Goal: Find specific page/section: Find specific page/section

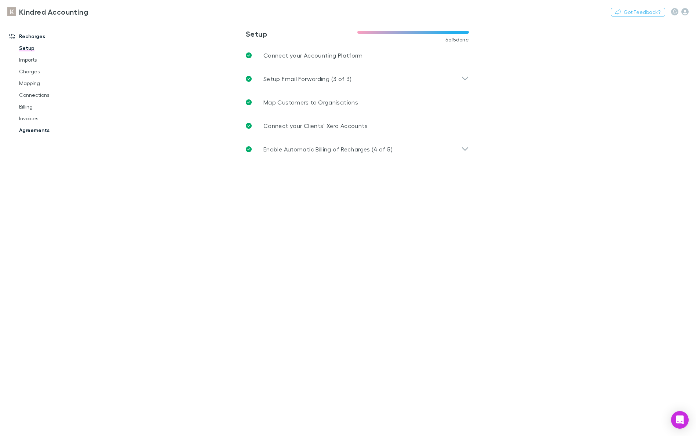
click at [32, 129] on link "Agreements" at bounding box center [53, 130] width 82 height 12
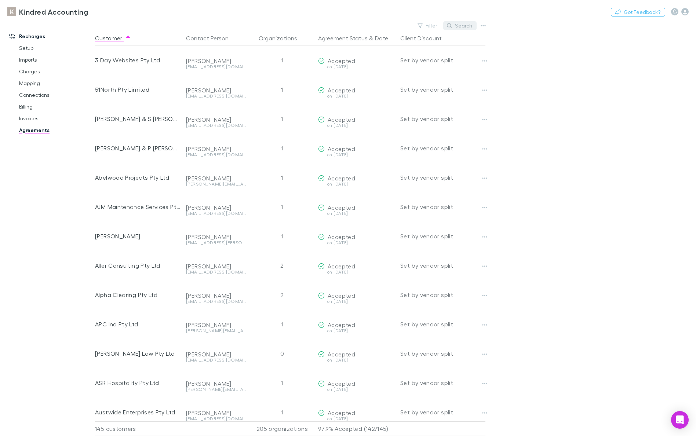
click at [462, 26] on button "Search" at bounding box center [459, 25] width 33 height 9
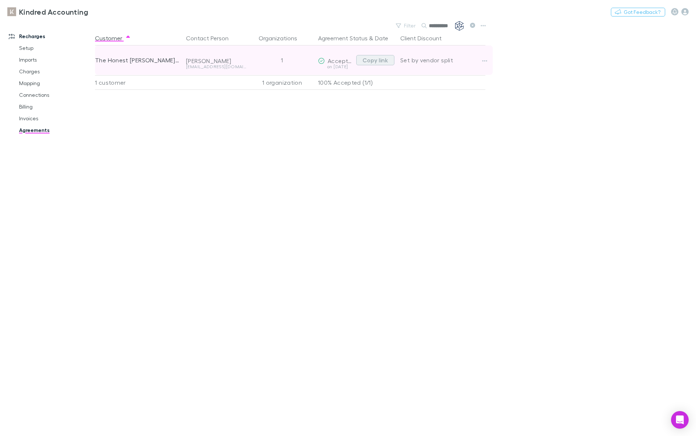
type input "**********"
click at [359, 58] on button "Copy link" at bounding box center [375, 60] width 38 height 10
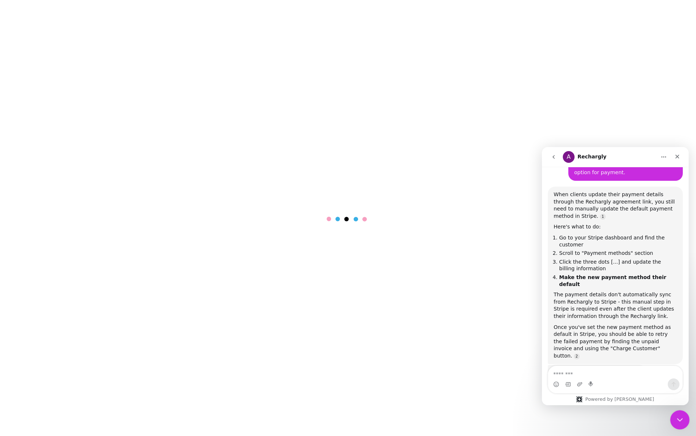
scroll to position [1225, 0]
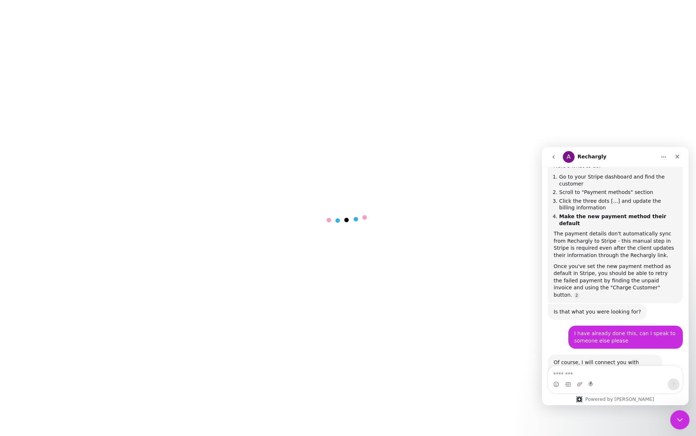
click at [680, 415] on icon "Close Intercom Messenger" at bounding box center [678, 418] width 9 height 9
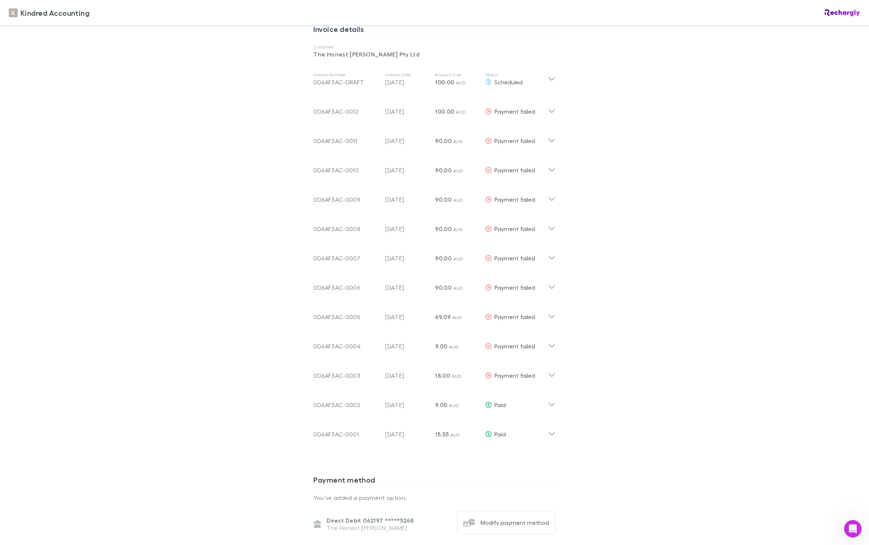
scroll to position [406, 0]
